Goal: Information Seeking & Learning: Learn about a topic

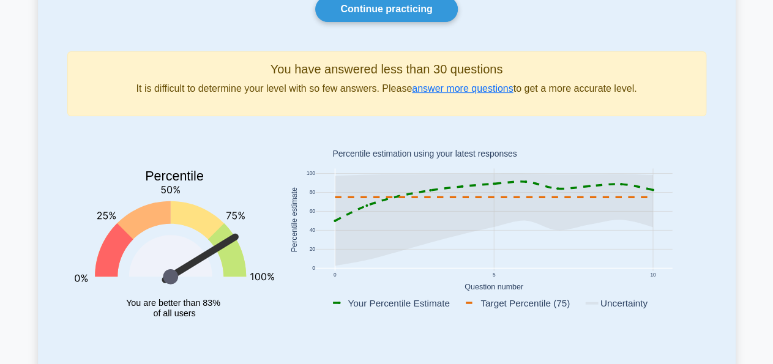
scroll to position [127, 0]
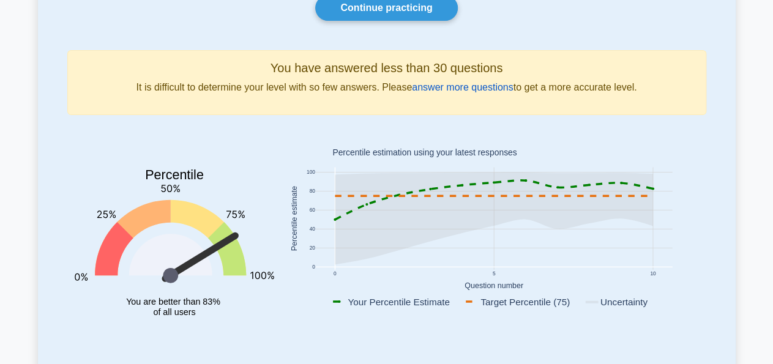
click at [462, 89] on link "answer more questions" at bounding box center [462, 87] width 101 height 10
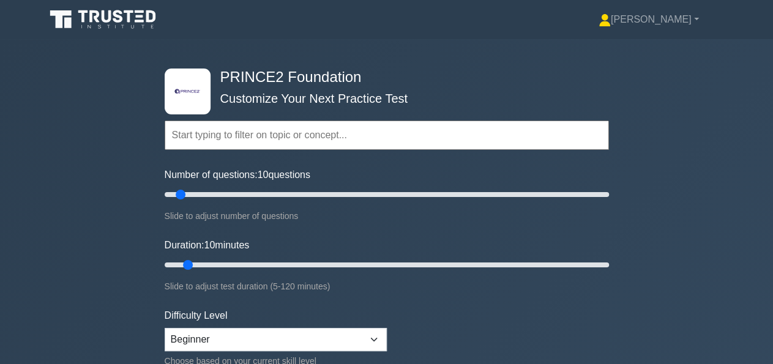
click at [358, 129] on input "text" at bounding box center [387, 135] width 445 height 29
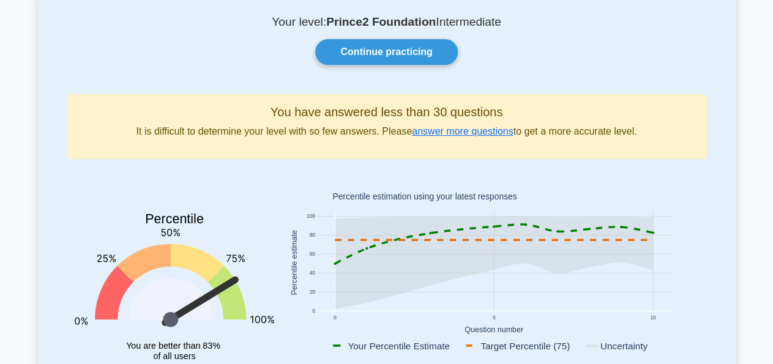
scroll to position [64, 0]
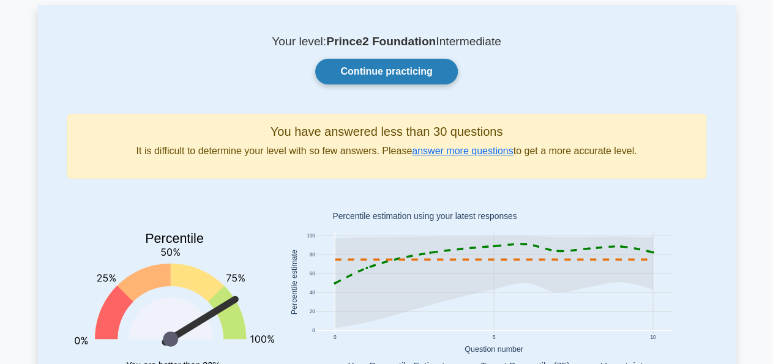
click at [379, 62] on link "Continue practicing" at bounding box center [386, 72] width 142 height 26
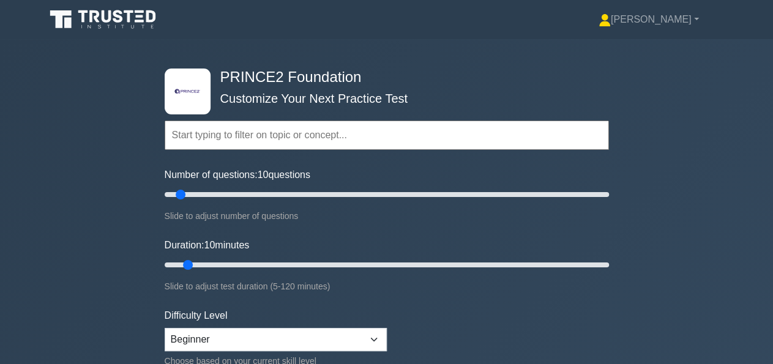
click at [324, 133] on input "text" at bounding box center [387, 135] width 445 height 29
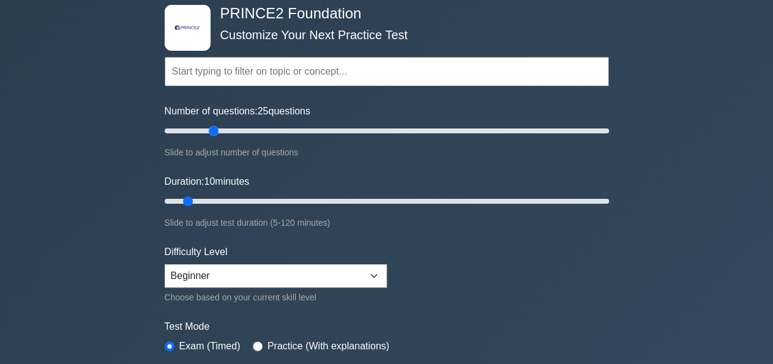
drag, startPoint x: 180, startPoint y: 132, endPoint x: 216, endPoint y: 130, distance: 36.2
type input "25"
click at [216, 130] on input "Number of questions: 25 questions" at bounding box center [387, 131] width 445 height 15
drag, startPoint x: 187, startPoint y: 200, endPoint x: 239, endPoint y: 214, distance: 54.4
type input "25"
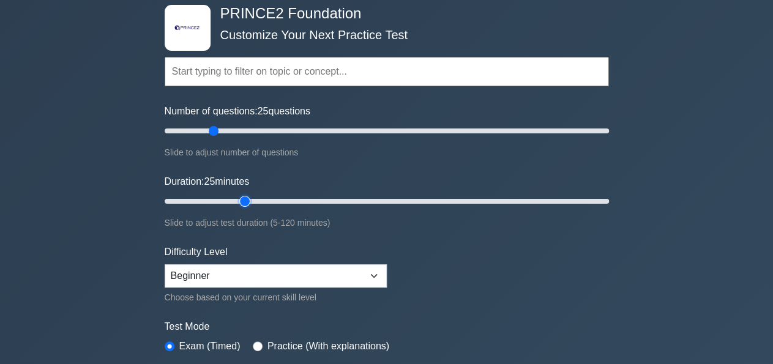
click at [239, 209] on input "Duration: 25 minutes" at bounding box center [387, 201] width 445 height 15
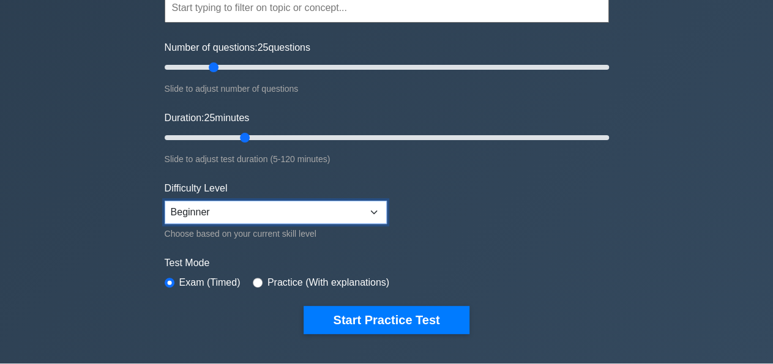
click at [165, 201] on select "Beginner Intermediate Expert" at bounding box center [276, 212] width 222 height 23
click at [301, 208] on select "Beginner Intermediate Expert" at bounding box center [276, 212] width 222 height 23
click at [165, 201] on select "Beginner Intermediate Expert" at bounding box center [276, 212] width 222 height 23
select select "intermediate"
click option "Intermediate" at bounding box center [0, 0] width 0 height 0
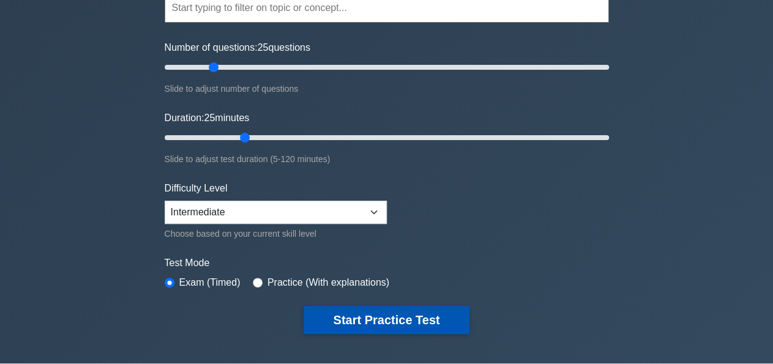
click at [369, 312] on button "Start Practice Test" at bounding box center [386, 320] width 165 height 28
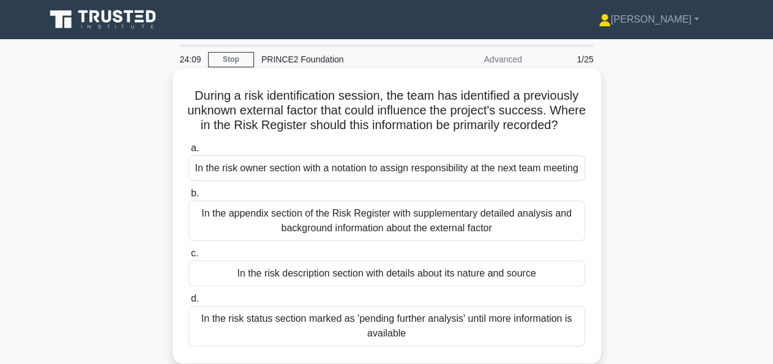
click at [369, 175] on div "In the risk owner section with a notation to assign responsibility at the next …" at bounding box center [387, 169] width 397 height 26
click at [189, 152] on input "a. In the risk owner section with a notation to assign responsibility at the ne…" at bounding box center [189, 149] width 0 height 8
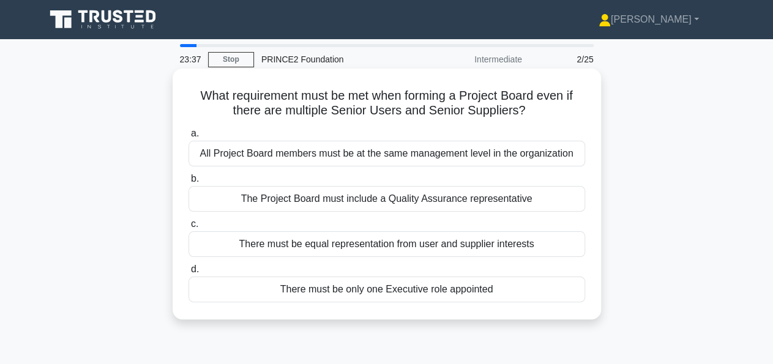
click at [378, 291] on div "There must be only one Executive role appointed" at bounding box center [387, 290] width 397 height 26
click at [189, 274] on input "d. There must be only one Executive role appointed" at bounding box center [189, 270] width 0 height 8
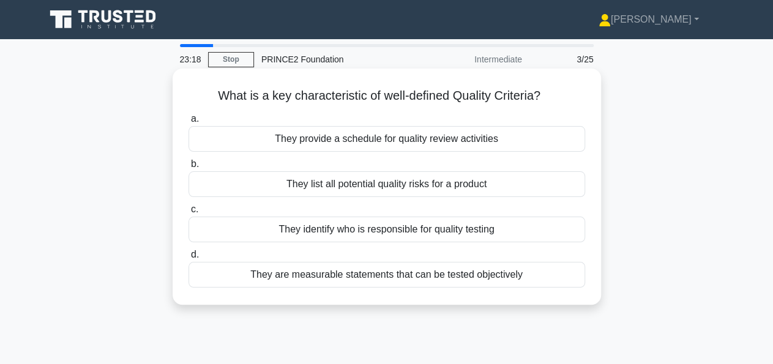
click at [393, 276] on div "They are measurable statements that can be tested objectively" at bounding box center [387, 275] width 397 height 26
click at [189, 259] on input "d. They are measurable statements that can be tested objectively" at bounding box center [189, 255] width 0 height 8
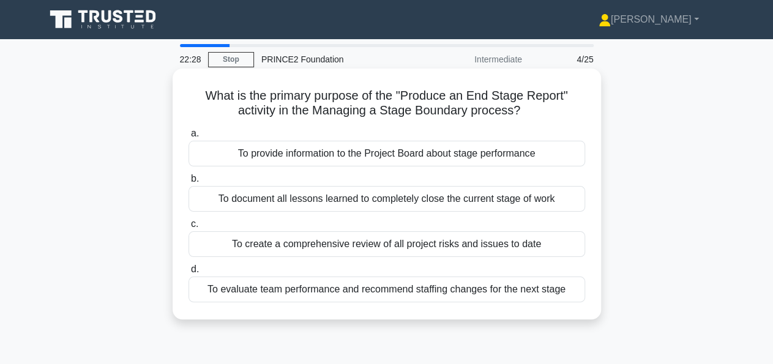
click at [555, 200] on div "To document all lessons learned to completely close the current stage of work" at bounding box center [387, 199] width 397 height 26
click at [189, 183] on input "b. To document all lessons learned to completely close the current stage of work" at bounding box center [189, 179] width 0 height 8
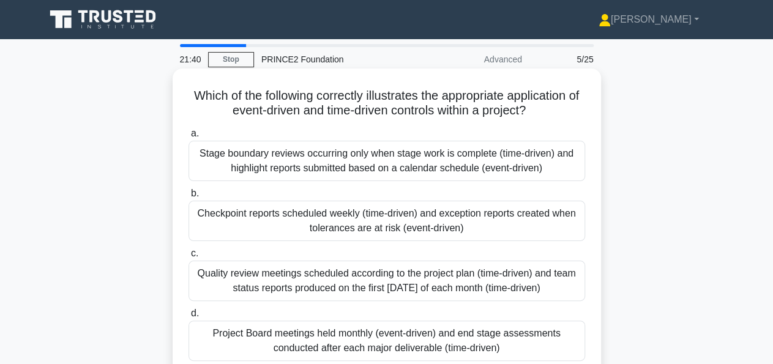
click at [504, 160] on div "Stage boundary reviews occurring only when stage work is complete (time-driven)…" at bounding box center [387, 161] width 397 height 40
click at [189, 138] on input "a. Stage boundary reviews occurring only when stage work is complete (time-driv…" at bounding box center [189, 134] width 0 height 8
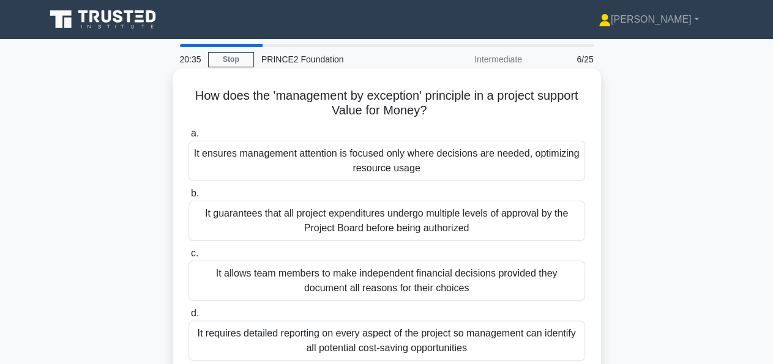
click at [449, 225] on div "It guarantees that all project expenditures undergo multiple levels of approval…" at bounding box center [387, 221] width 397 height 40
click at [189, 198] on input "b. It guarantees that all project expenditures undergo multiple levels of appro…" at bounding box center [189, 194] width 0 height 8
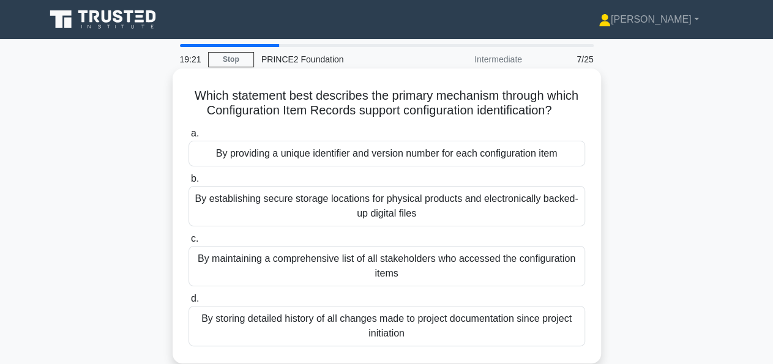
click at [434, 155] on div "By providing a unique identifier and version number for each configuration item" at bounding box center [387, 154] width 397 height 26
click at [189, 138] on input "a. By providing a unique identifier and version number for each configuration i…" at bounding box center [189, 134] width 0 height 8
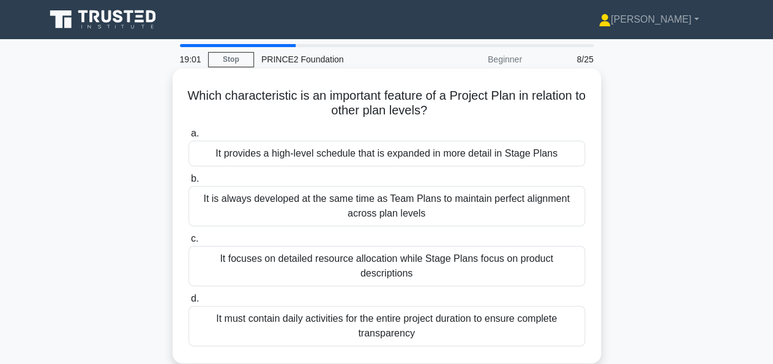
click at [410, 156] on div "It provides a high-level schedule that is expanded in more detail in Stage Plans" at bounding box center [387, 154] width 397 height 26
click at [189, 138] on input "a. It provides a high-level schedule that is expanded in more detail in Stage P…" at bounding box center [189, 134] width 0 height 8
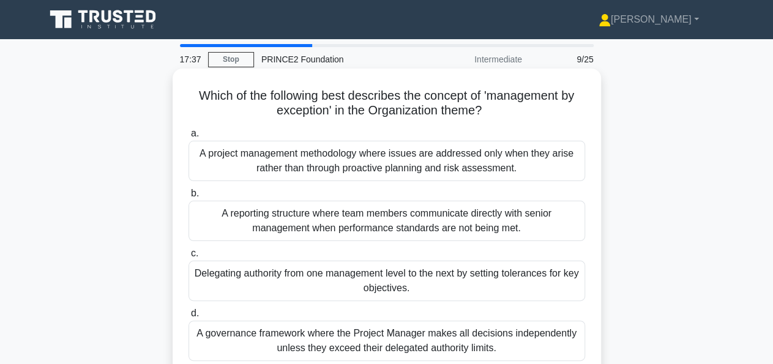
click at [370, 172] on div "A project management methodology where issues are addressed only when they aris…" at bounding box center [387, 161] width 397 height 40
click at [189, 138] on input "a. A project management methodology where issues are addressed only when they a…" at bounding box center [189, 134] width 0 height 8
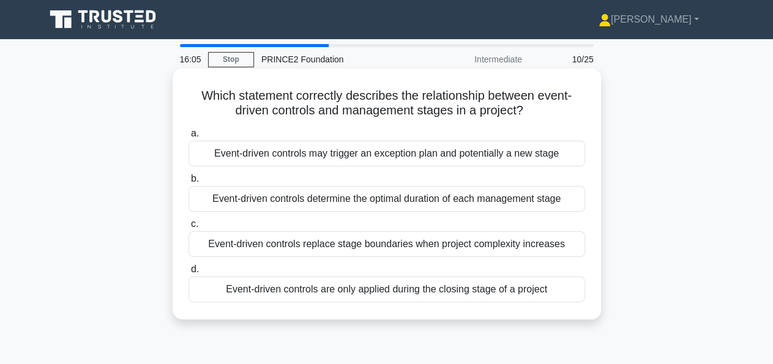
click at [361, 198] on div "Event-driven controls determine the optimal duration of each management stage" at bounding box center [387, 199] width 397 height 26
click at [189, 183] on input "b. Event-driven controls determine the optimal duration of each management stage" at bounding box center [189, 179] width 0 height 8
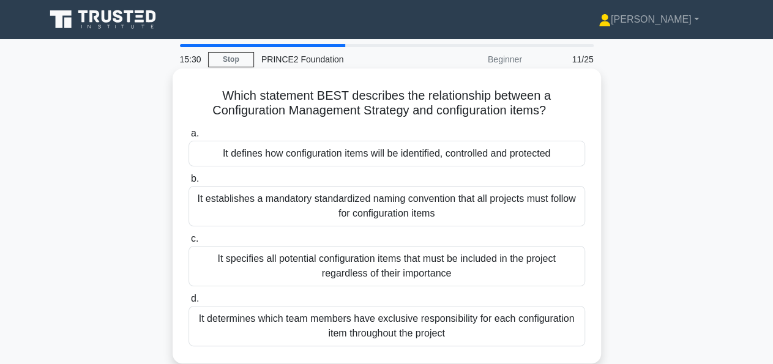
click at [467, 152] on div "It defines how configuration items will be identified, controlled and protected" at bounding box center [387, 154] width 397 height 26
click at [189, 138] on input "a. It defines how configuration items will be identified, controlled and protec…" at bounding box center [189, 134] width 0 height 8
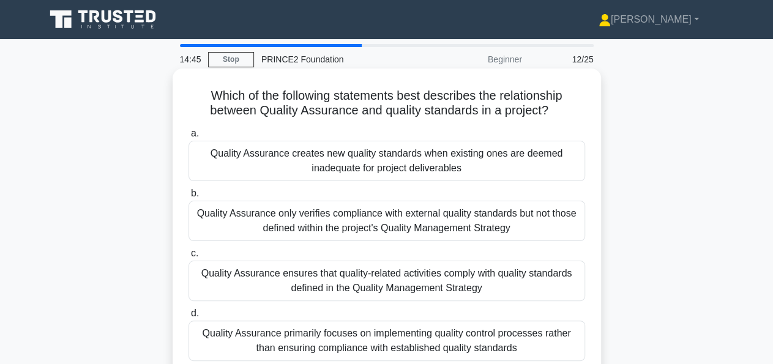
click at [537, 348] on div "Quality Assurance primarily focuses on implementing quality control processes r…" at bounding box center [387, 341] width 397 height 40
click at [189, 318] on input "d. Quality Assurance primarily focuses on implementing quality control processe…" at bounding box center [189, 314] width 0 height 8
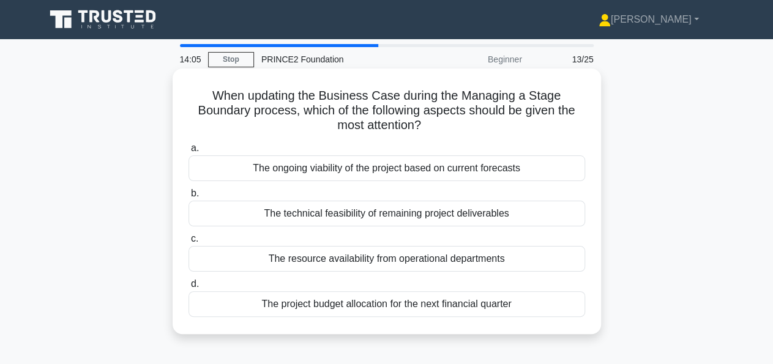
click at [395, 176] on div "The ongoing viability of the project based on current forecasts" at bounding box center [387, 169] width 397 height 26
click at [189, 152] on input "a. The ongoing viability of the project based on current forecasts" at bounding box center [189, 149] width 0 height 8
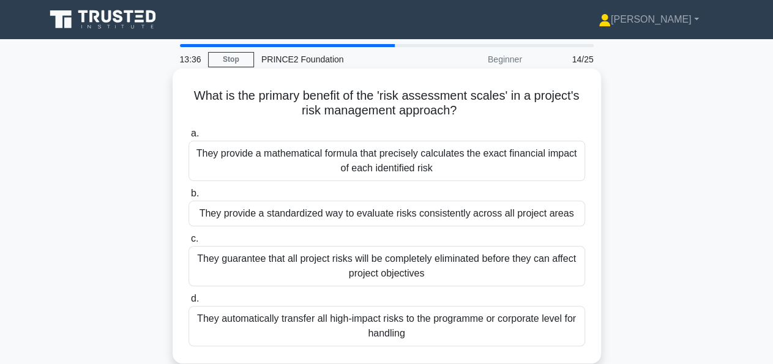
click at [401, 217] on div "They provide a standardized way to evaluate risks consistently across all proje…" at bounding box center [387, 214] width 397 height 26
click at [189, 198] on input "b. They provide a standardized way to evaluate risks consistently across all pr…" at bounding box center [189, 194] width 0 height 8
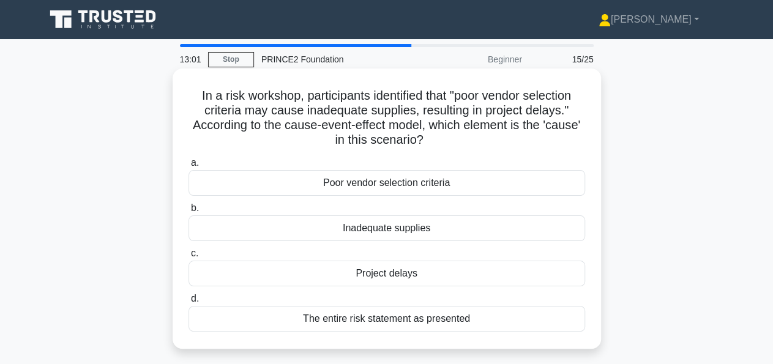
click at [408, 185] on div "Poor vendor selection criteria" at bounding box center [387, 183] width 397 height 26
click at [189, 167] on input "a. Poor vendor selection criteria" at bounding box center [189, 163] width 0 height 8
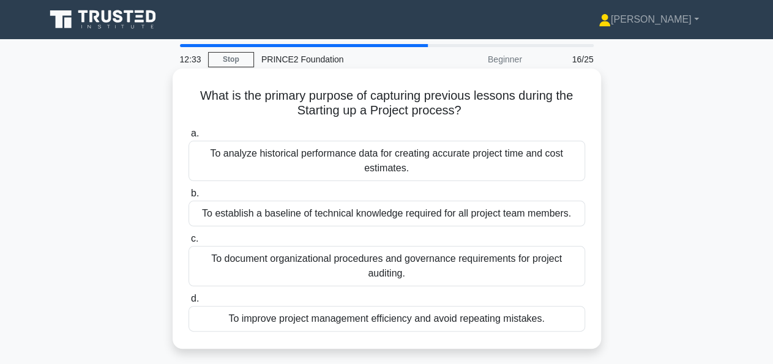
click at [411, 318] on div "To improve project management efficiency and avoid repeating mistakes." at bounding box center [387, 319] width 397 height 26
click at [189, 303] on input "d. To improve project management efficiency and avoid repeating mistakes." at bounding box center [189, 299] width 0 height 8
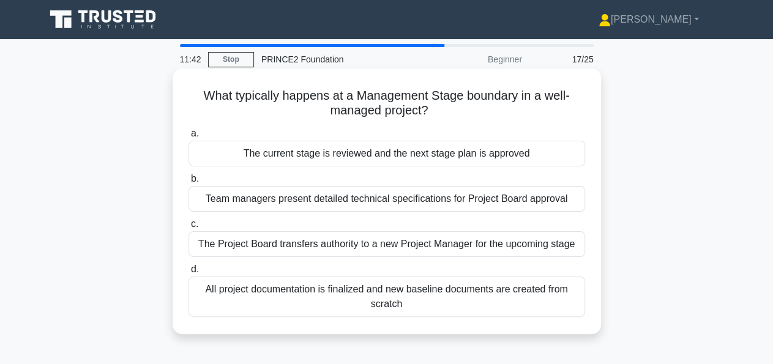
click at [367, 154] on div "The current stage is reviewed and the next stage plan is approved" at bounding box center [387, 154] width 397 height 26
click at [189, 138] on input "a. The current stage is reviewed and the next stage plan is approved" at bounding box center [189, 134] width 0 height 8
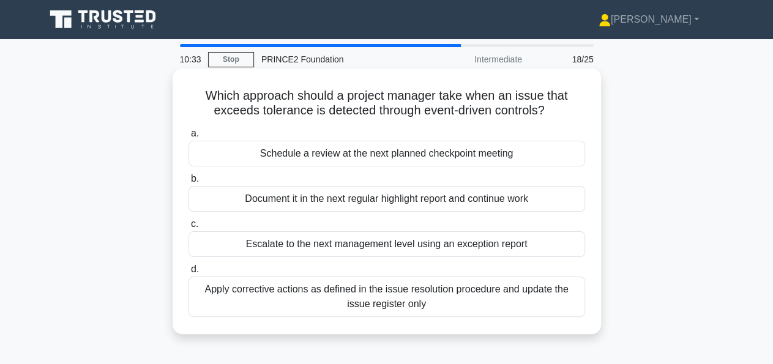
click at [385, 246] on div "Escalate to the next management level using an exception report" at bounding box center [387, 244] width 397 height 26
click at [189, 228] on input "c. Escalate to the next management level using an exception report" at bounding box center [189, 224] width 0 height 8
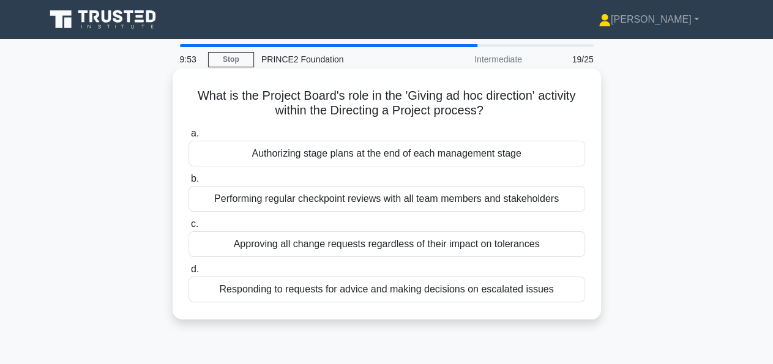
click at [489, 288] on div "Responding to requests for advice and making decisions on escalated issues" at bounding box center [387, 290] width 397 height 26
click at [189, 274] on input "d. Responding to requests for advice and making decisions on escalated issues" at bounding box center [189, 270] width 0 height 8
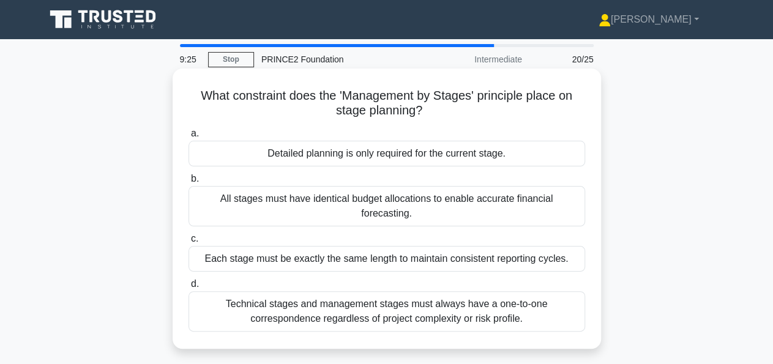
click at [506, 159] on div "Detailed planning is only required for the current stage." at bounding box center [387, 154] width 397 height 26
click at [189, 138] on input "a. Detailed planning is only required for the current stage." at bounding box center [189, 134] width 0 height 8
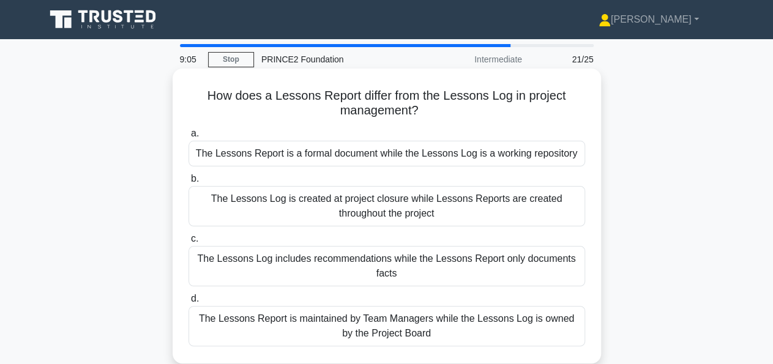
click at [505, 152] on div "The Lessons Report is a formal document while the Lessons Log is a working repo…" at bounding box center [387, 154] width 397 height 26
click at [189, 138] on input "a. The Lessons Report is a formal document while the Lessons Log is a working r…" at bounding box center [189, 134] width 0 height 8
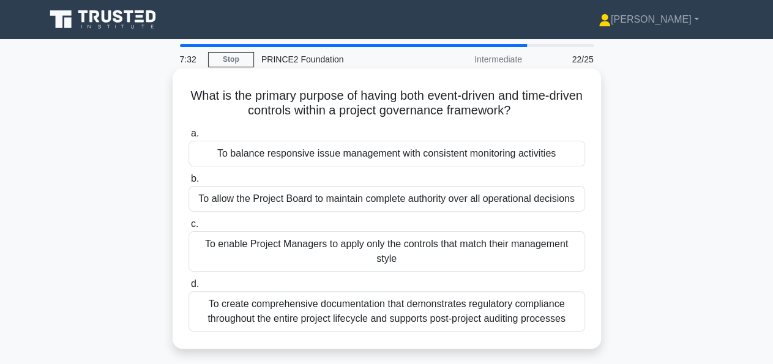
click at [525, 154] on div "To balance responsive issue management with consistent monitoring activities" at bounding box center [387, 154] width 397 height 26
click at [189, 138] on input "a. To balance responsive issue management with consistent monitoring activities" at bounding box center [189, 134] width 0 height 8
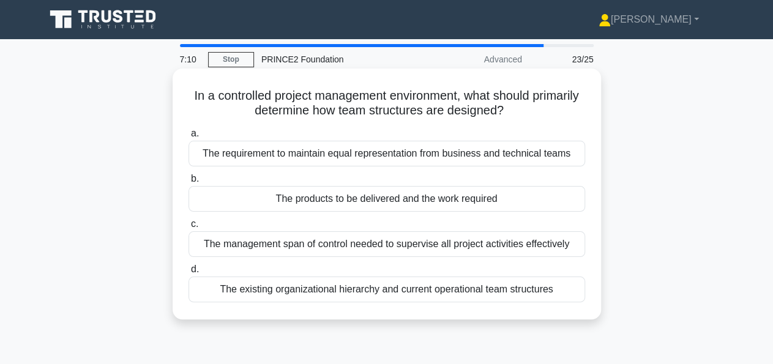
click at [486, 198] on div "The products to be delivered and the work required" at bounding box center [387, 199] width 397 height 26
click at [189, 183] on input "b. The products to be delivered and the work required" at bounding box center [189, 179] width 0 height 8
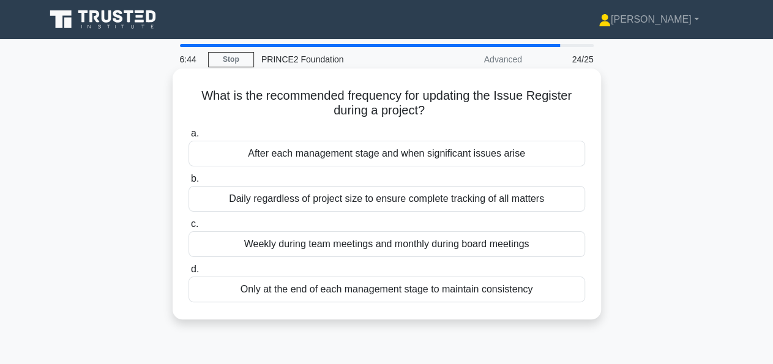
click at [525, 157] on div "After each management stage and when significant issues arise" at bounding box center [387, 154] width 397 height 26
click at [189, 138] on input "a. After each management stage and when significant issues arise" at bounding box center [189, 134] width 0 height 8
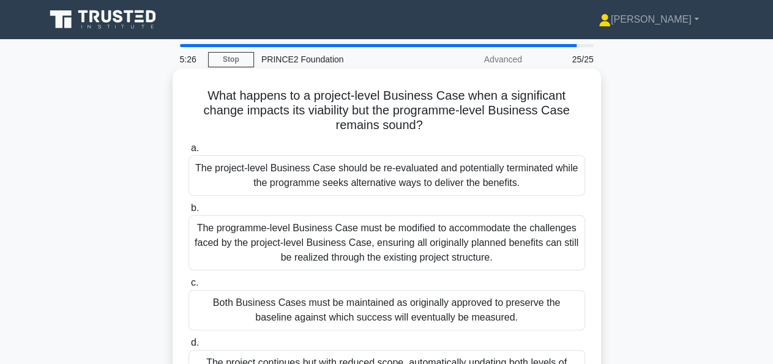
click at [331, 179] on div "The project-level Business Case should be re-evaluated and potentially terminat…" at bounding box center [387, 176] width 397 height 40
click at [189, 152] on input "a. The project-level Business Case should be re-evaluated and potentially termi…" at bounding box center [189, 149] width 0 height 8
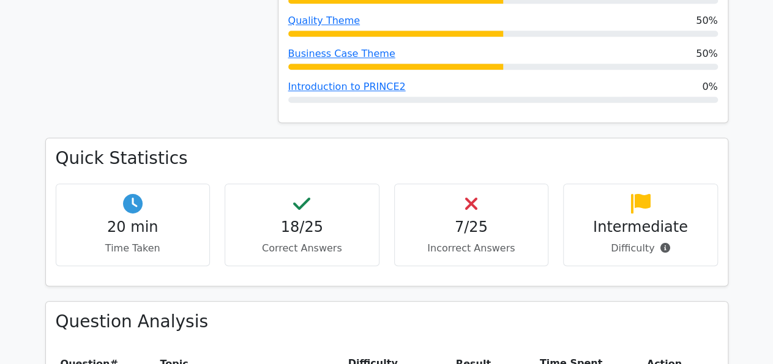
scroll to position [382, 0]
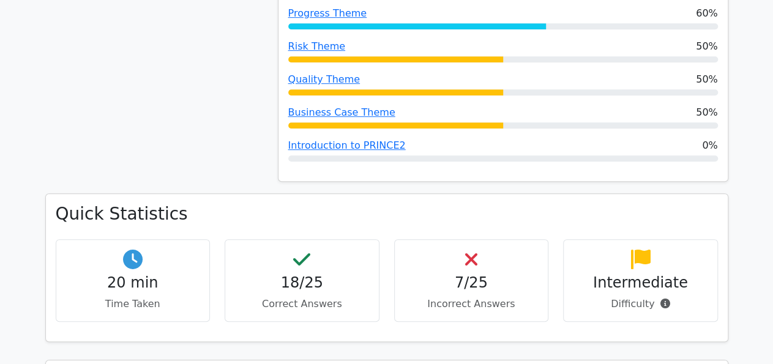
click at [472, 272] on div "7/25 Incorrect Answers" at bounding box center [471, 280] width 155 height 83
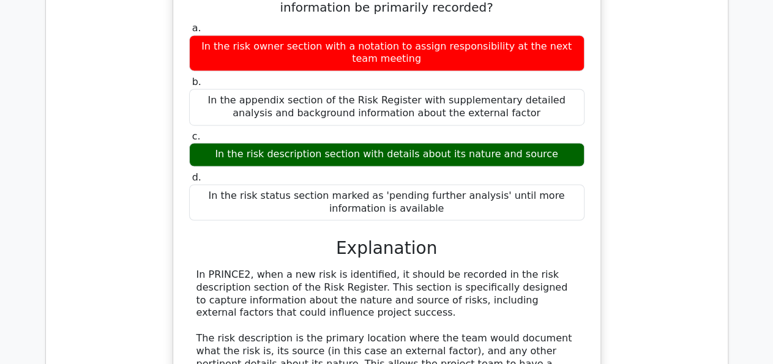
scroll to position [789, 0]
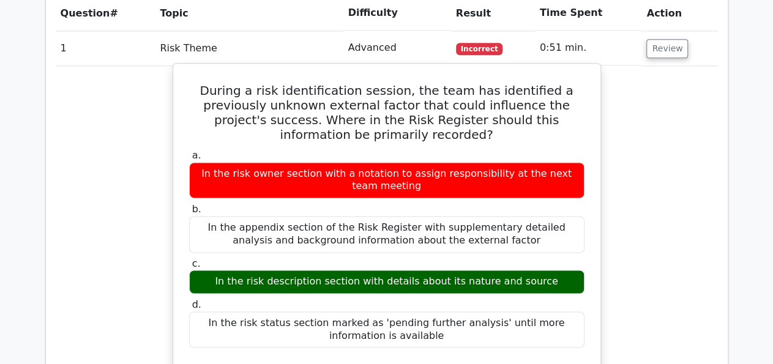
drag, startPoint x: 198, startPoint y: 86, endPoint x: 568, endPoint y: 119, distance: 371.9
click at [568, 119] on h5 "During a risk identification session, the team has identified a previously unkn…" at bounding box center [387, 112] width 398 height 59
copy h5 "During a risk identification session, the team has identified a previously unkn…"
drag, startPoint x: 210, startPoint y: 156, endPoint x: 342, endPoint y: 227, distance: 149.3
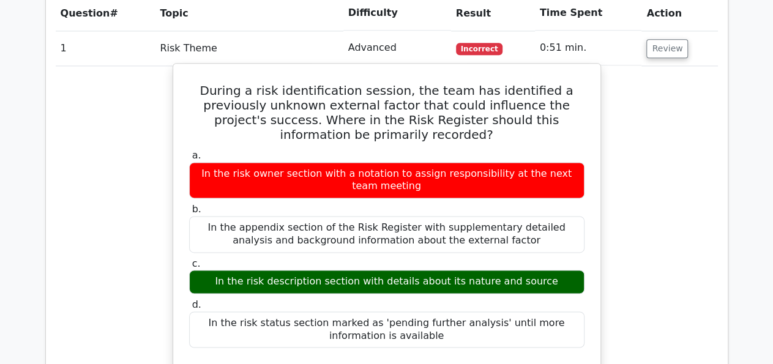
click at [342, 227] on div "a. In the risk owner section with a notation to assign responsibility at the ne…" at bounding box center [387, 249] width 410 height 204
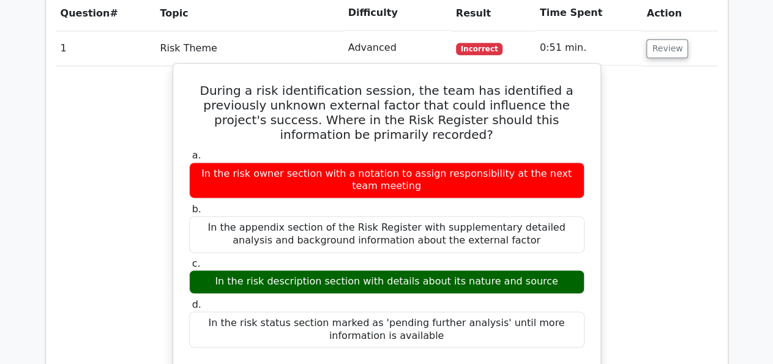
drag, startPoint x: 236, startPoint y: 263, endPoint x: 539, endPoint y: 266, distance: 303.1
click at [539, 270] on div "In the risk description section with details about its nature and source" at bounding box center [387, 282] width 396 height 24
copy div "In the risk description section with details about its nature and source"
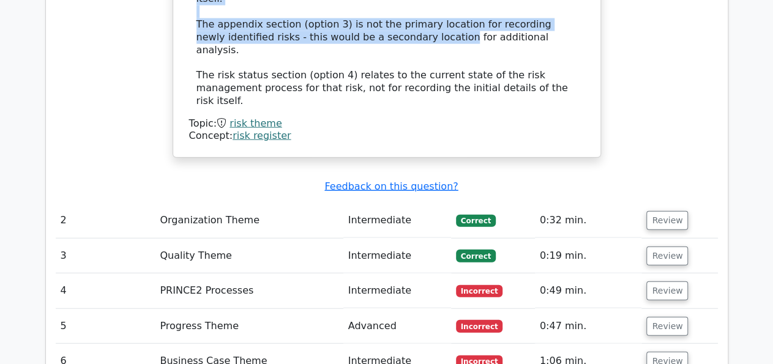
scroll to position [1343, 0]
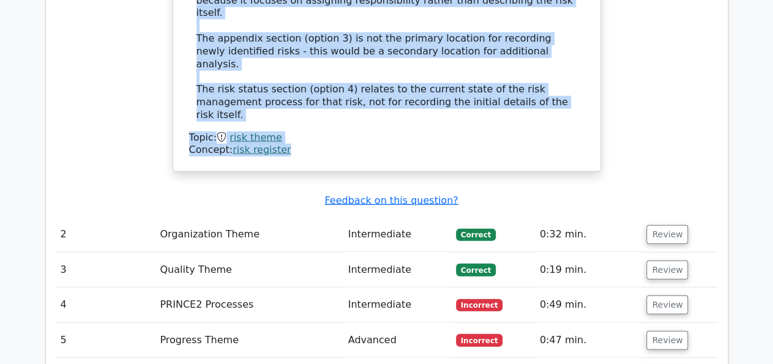
drag, startPoint x: 194, startPoint y: 130, endPoint x: 406, endPoint y: 83, distance: 217.2
copy div "In PRINCE2, when a new risk is identified, it should be recorded in the risk de…"
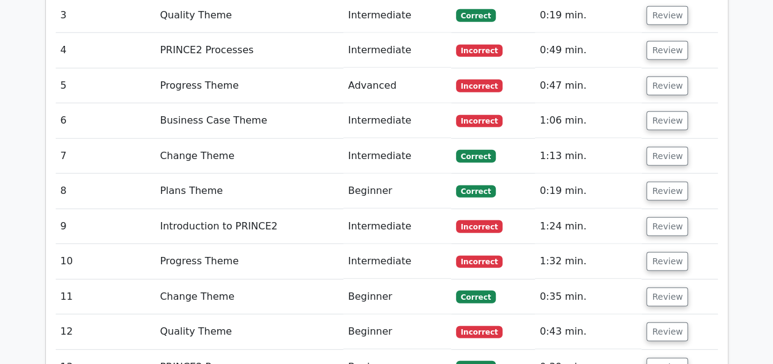
scroll to position [1534, 0]
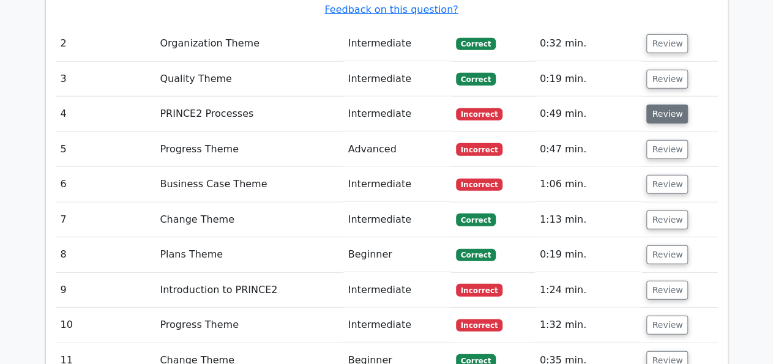
click at [673, 105] on button "Review" at bounding box center [668, 114] width 42 height 19
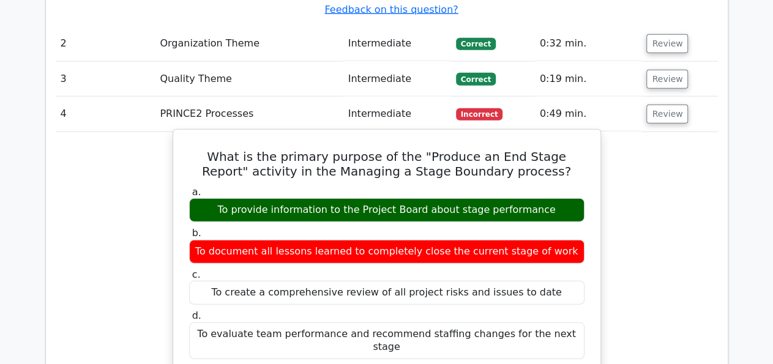
drag, startPoint x: 205, startPoint y: 85, endPoint x: 528, endPoint y: 103, distance: 323.8
click at [528, 149] on h5 "What is the primary purpose of the "Produce an End Stage Report" activity in th…" at bounding box center [387, 163] width 398 height 29
copy h5 "What is the primary purpose of the "Produce an End Stage Report" activity in th…"
drag, startPoint x: 235, startPoint y: 140, endPoint x: 539, endPoint y: 138, distance: 304.3
click at [539, 198] on div "To provide information to the Project Board about stage performance" at bounding box center [387, 210] width 396 height 24
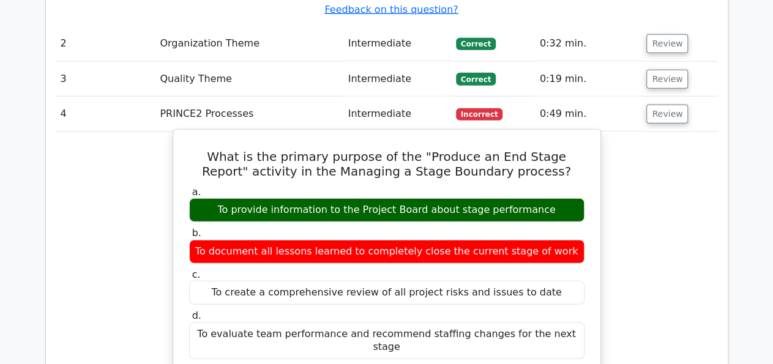
copy div "To provide information to the Project Board about stage performance"
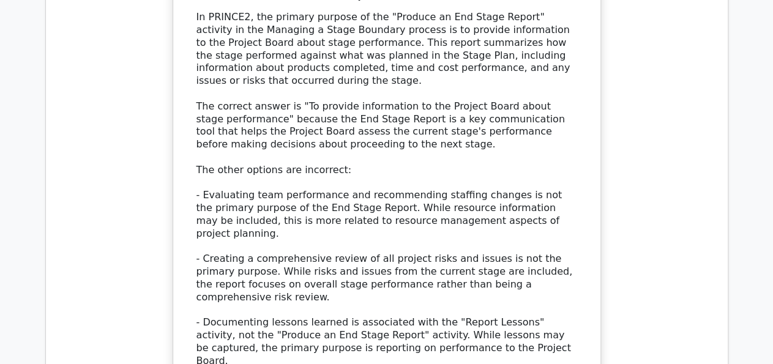
scroll to position [1936, 0]
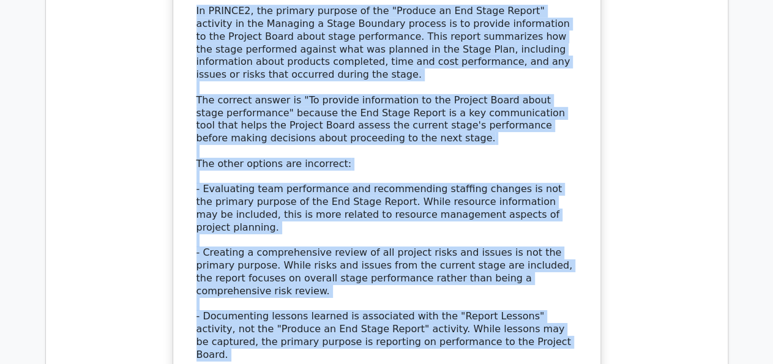
drag, startPoint x: 345, startPoint y: 175, endPoint x: 411, endPoint y: 250, distance: 99.8
click at [411, 250] on div "a. To provide information to the Project Board about stage performance b. To do…" at bounding box center [387, 89] width 398 height 615
copy div "Explanation In PRINCE2, the primary purpose of the "Produce an End Stage Report…"
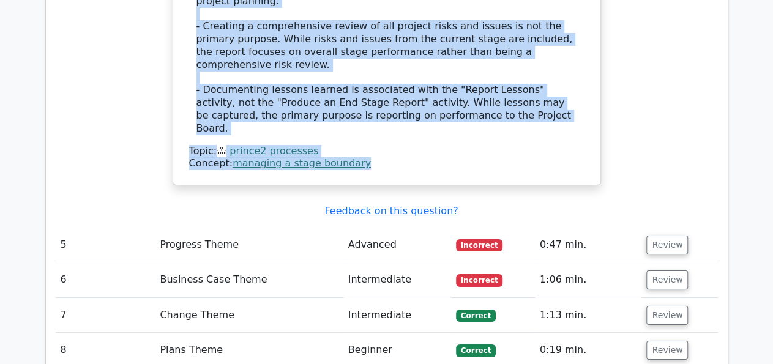
scroll to position [2190, 0]
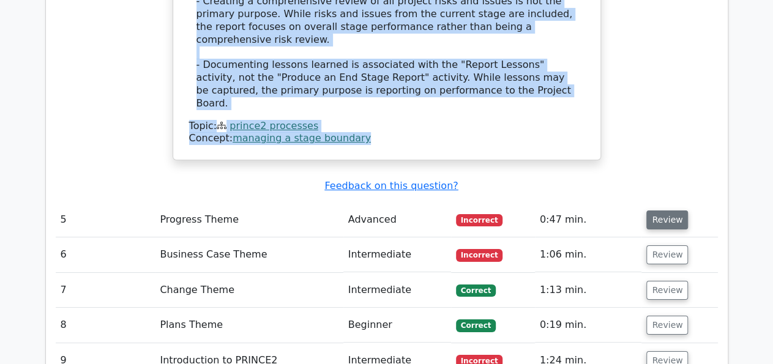
click at [662, 211] on button "Review" at bounding box center [668, 220] width 42 height 19
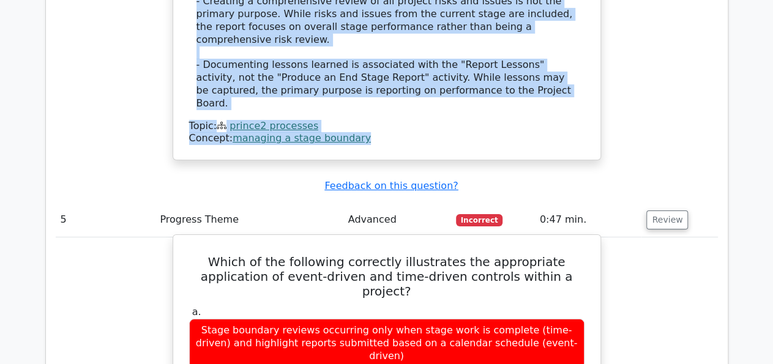
drag, startPoint x: 190, startPoint y: 124, endPoint x: 548, endPoint y: 141, distance: 358.0
click at [548, 255] on h5 "Which of the following correctly illustrates the appropriate application of eve…" at bounding box center [387, 277] width 398 height 44
copy h5 "Which of the following correctly illustrates the appropriate application of eve…"
drag, startPoint x: 475, startPoint y: 248, endPoint x: 194, endPoint y: 231, distance: 280.9
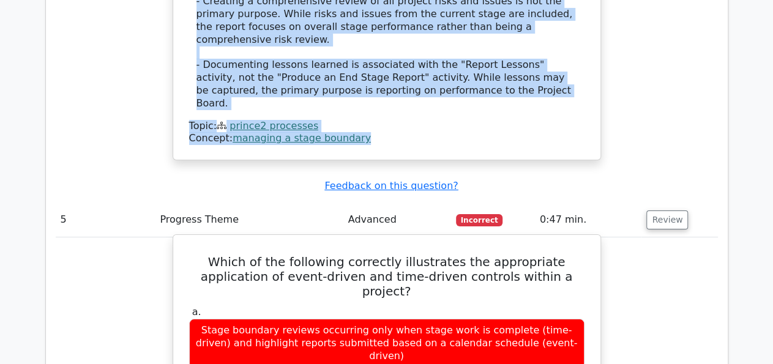
copy div "Checkpoint reports scheduled weekly (time-driven) and exception reports created…"
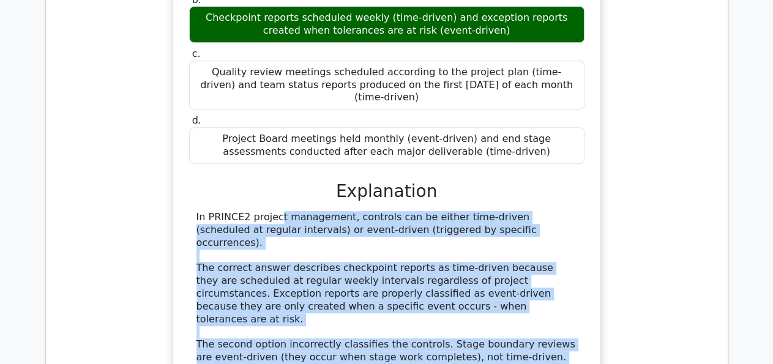
scroll to position [2587, 0]
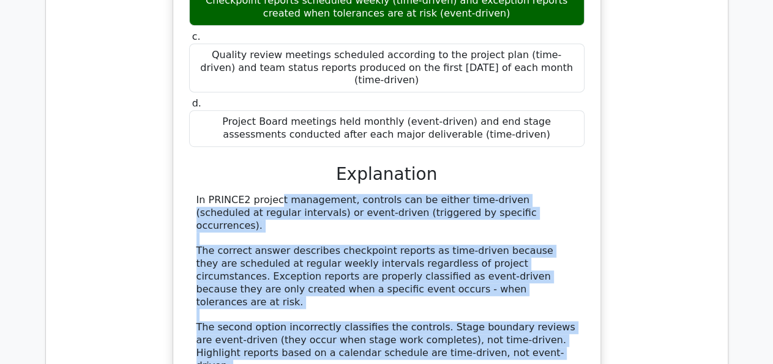
drag, startPoint x: 193, startPoint y: 96, endPoint x: 348, endPoint y: 301, distance: 256.6
click at [348, 301] on div "Which of the following correctly illustrates the appropriate application of eve…" at bounding box center [387, 187] width 418 height 689
copy div "In PRINCE2 project management, controls can be either time-driven (scheduled at…"
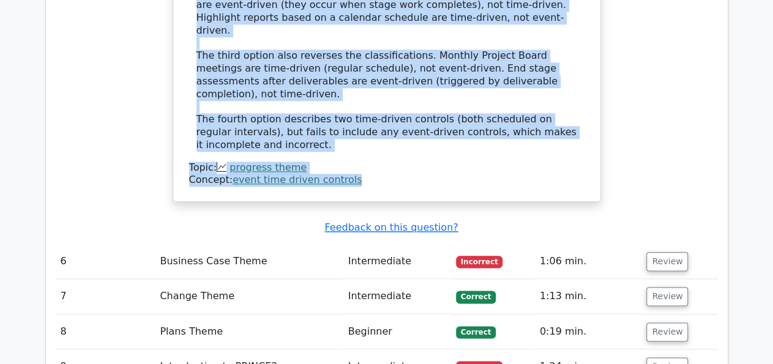
scroll to position [2905, 0]
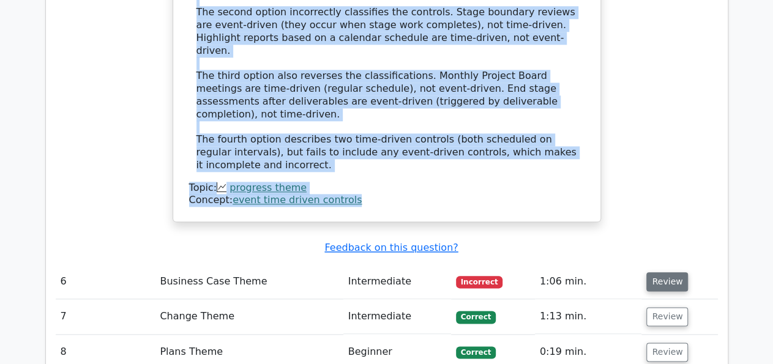
click at [668, 272] on button "Review" at bounding box center [668, 281] width 42 height 19
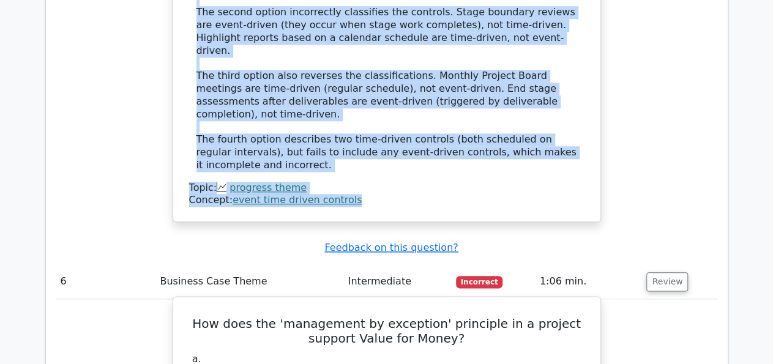
drag, startPoint x: 195, startPoint y: 91, endPoint x: 426, endPoint y: 162, distance: 241.5
copy div "How does the 'management by exception' principle in a project support Value for…"
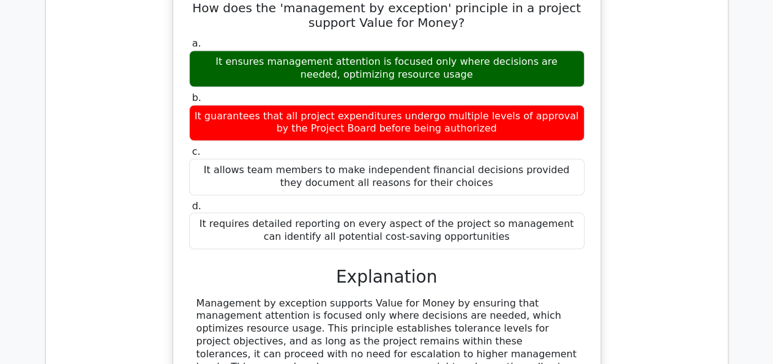
scroll to position [3160, 0]
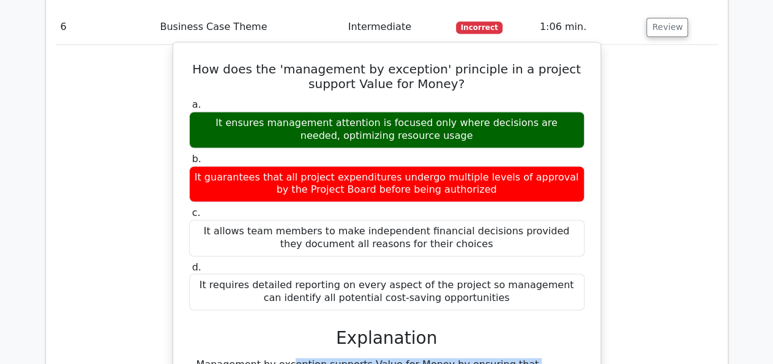
drag, startPoint x: 199, startPoint y: 128, endPoint x: 387, endPoint y: 332, distance: 277.8
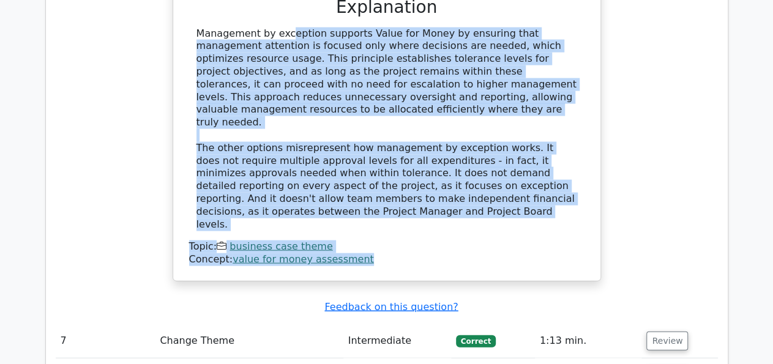
scroll to position [3542, 0]
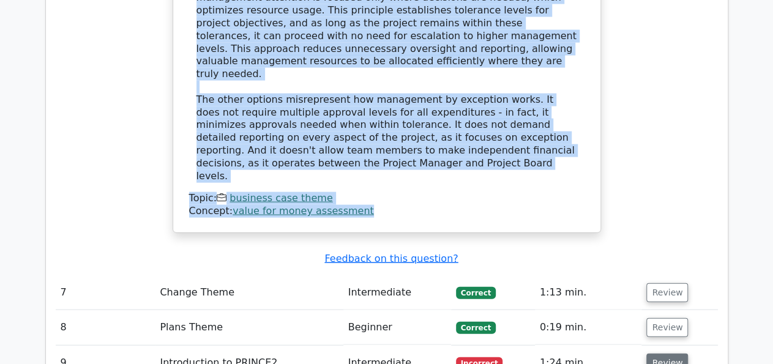
click at [663, 354] on button "Review" at bounding box center [668, 363] width 42 height 19
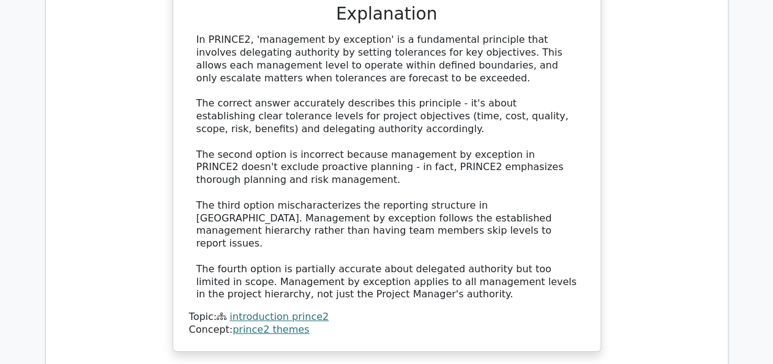
scroll to position [4243, 0]
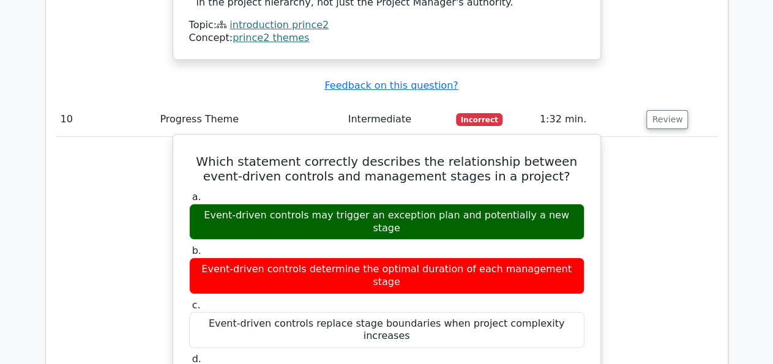
scroll to position [4752, 0]
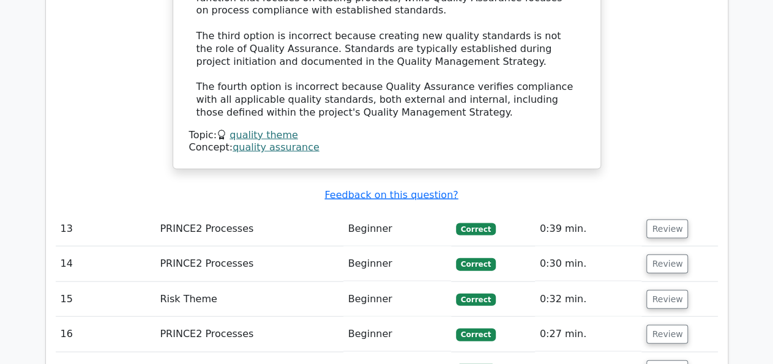
scroll to position [6062, 0]
